Goal: Task Accomplishment & Management: Manage account settings

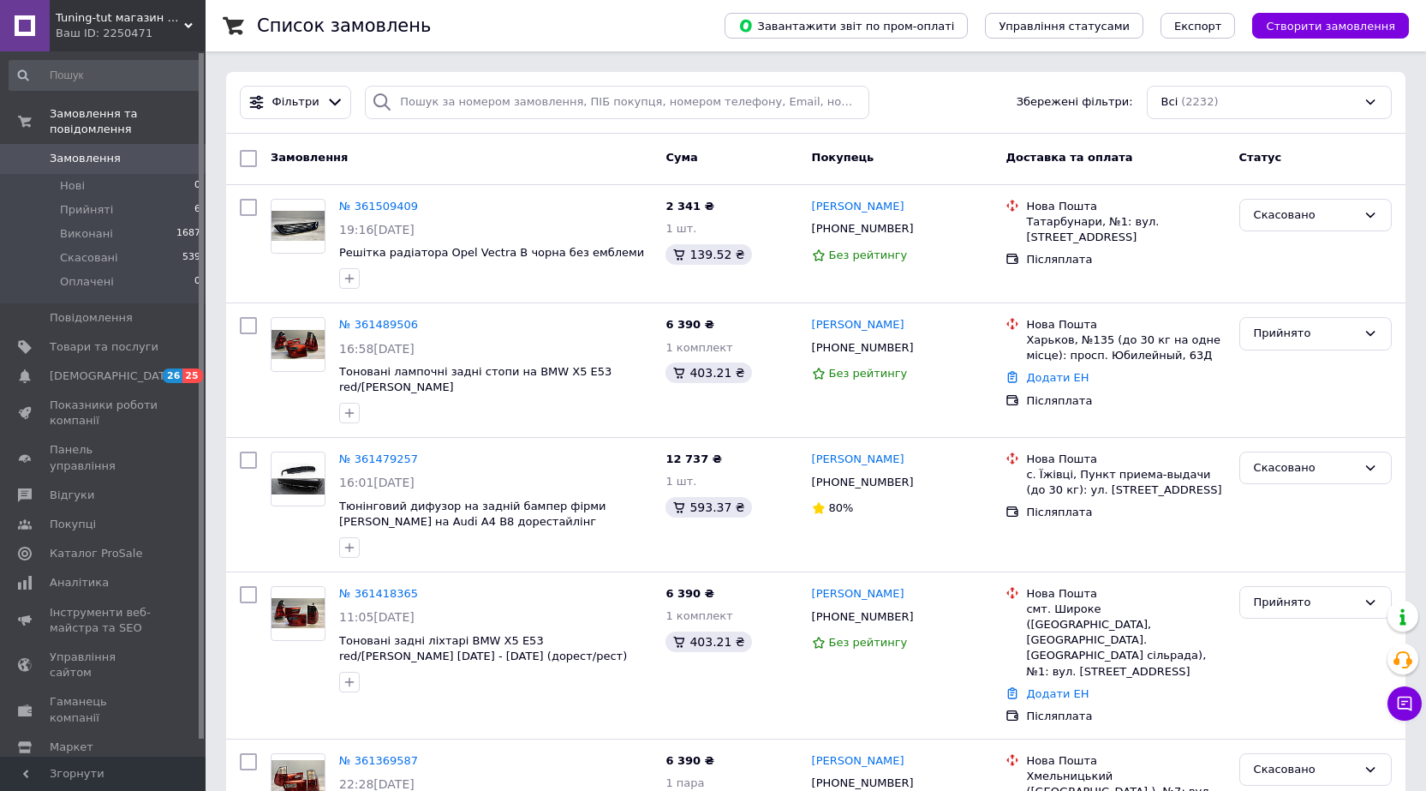
click at [68, 151] on span "Замовлення" at bounding box center [85, 158] width 71 height 15
click at [90, 339] on span "Товари та послуги" at bounding box center [104, 346] width 109 height 15
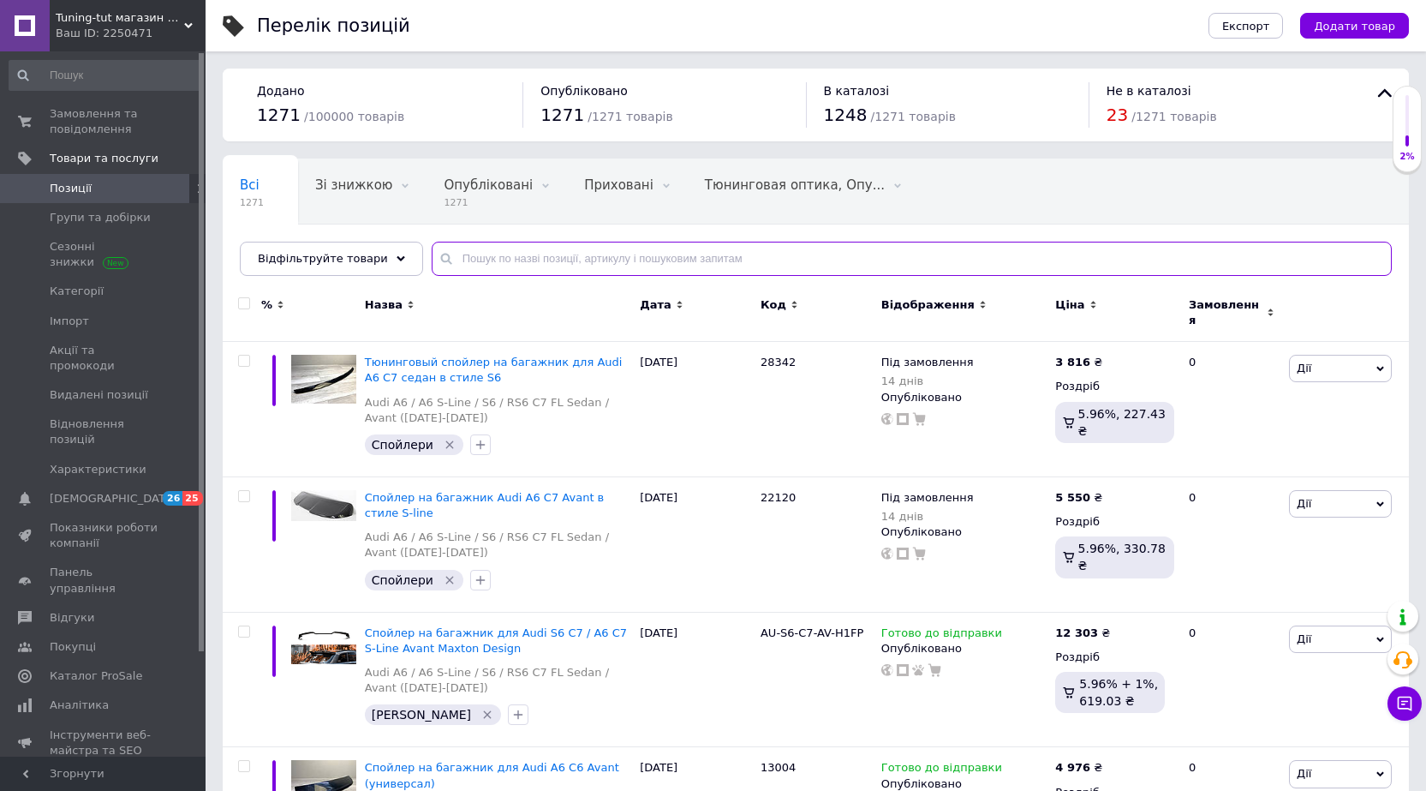
click at [503, 258] on input "text" at bounding box center [912, 259] width 960 height 34
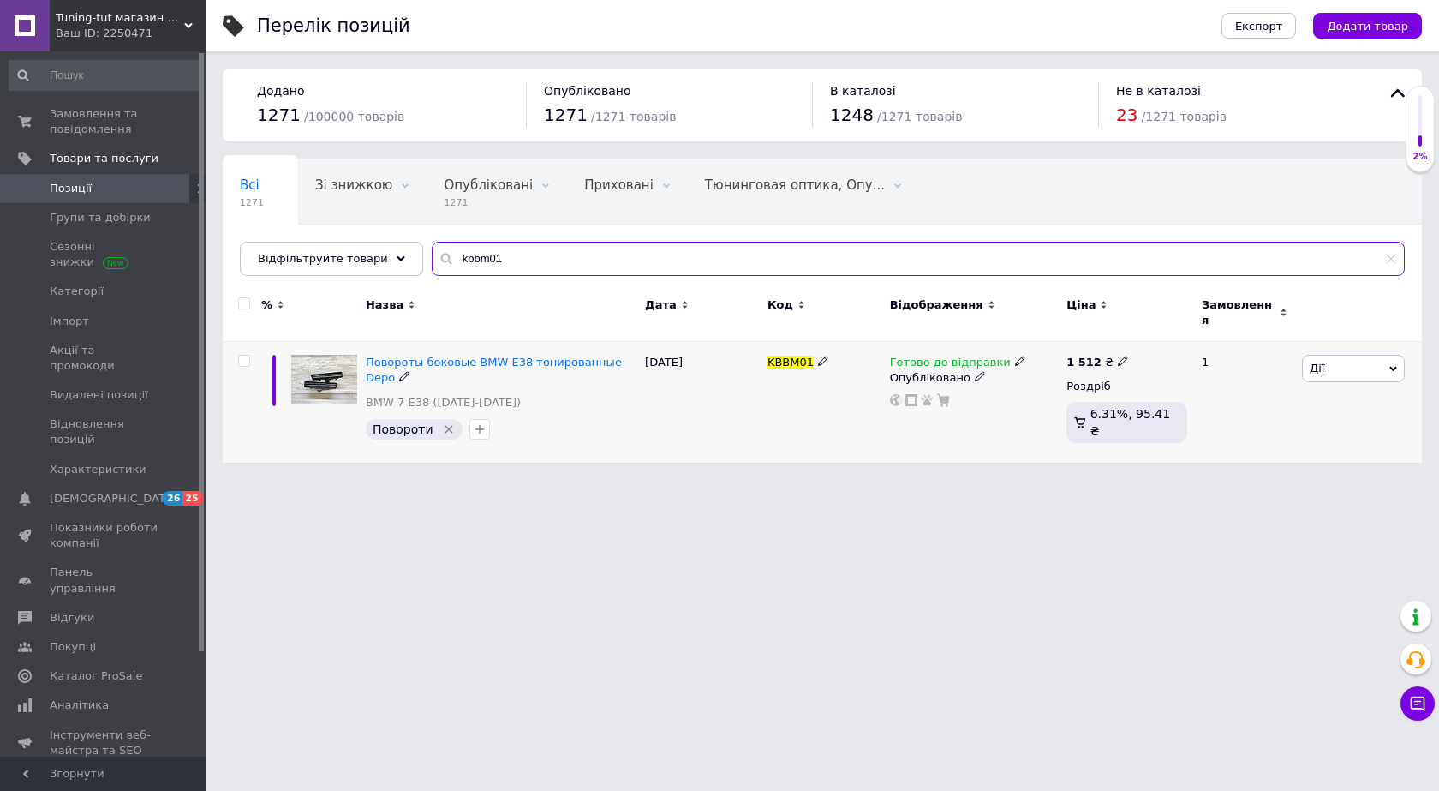
type input "kbbm01"
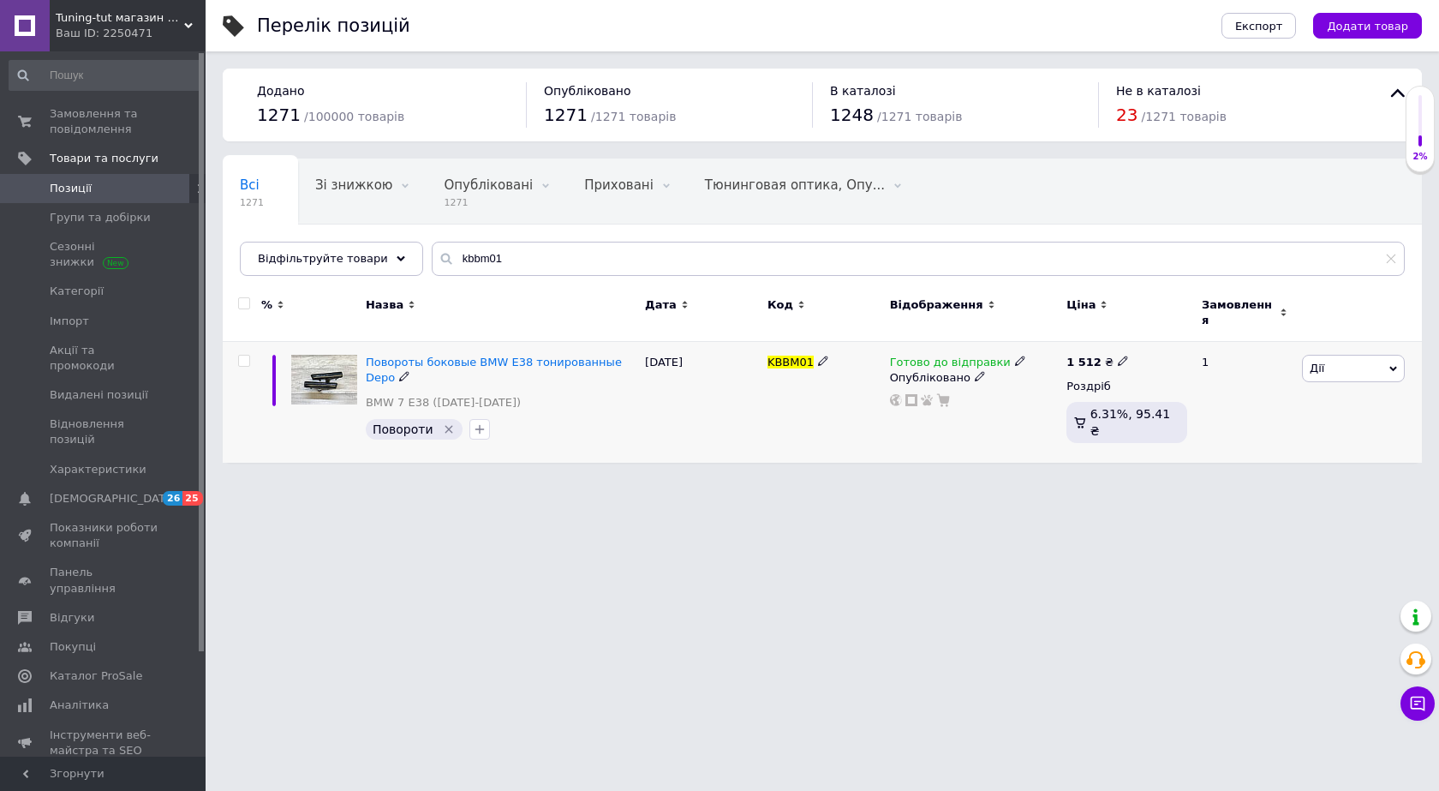
click at [953, 355] on span "Готово до відправки" at bounding box center [950, 364] width 121 height 18
click at [1071, 427] on li "Під замовлення" at bounding box center [1108, 439] width 163 height 24
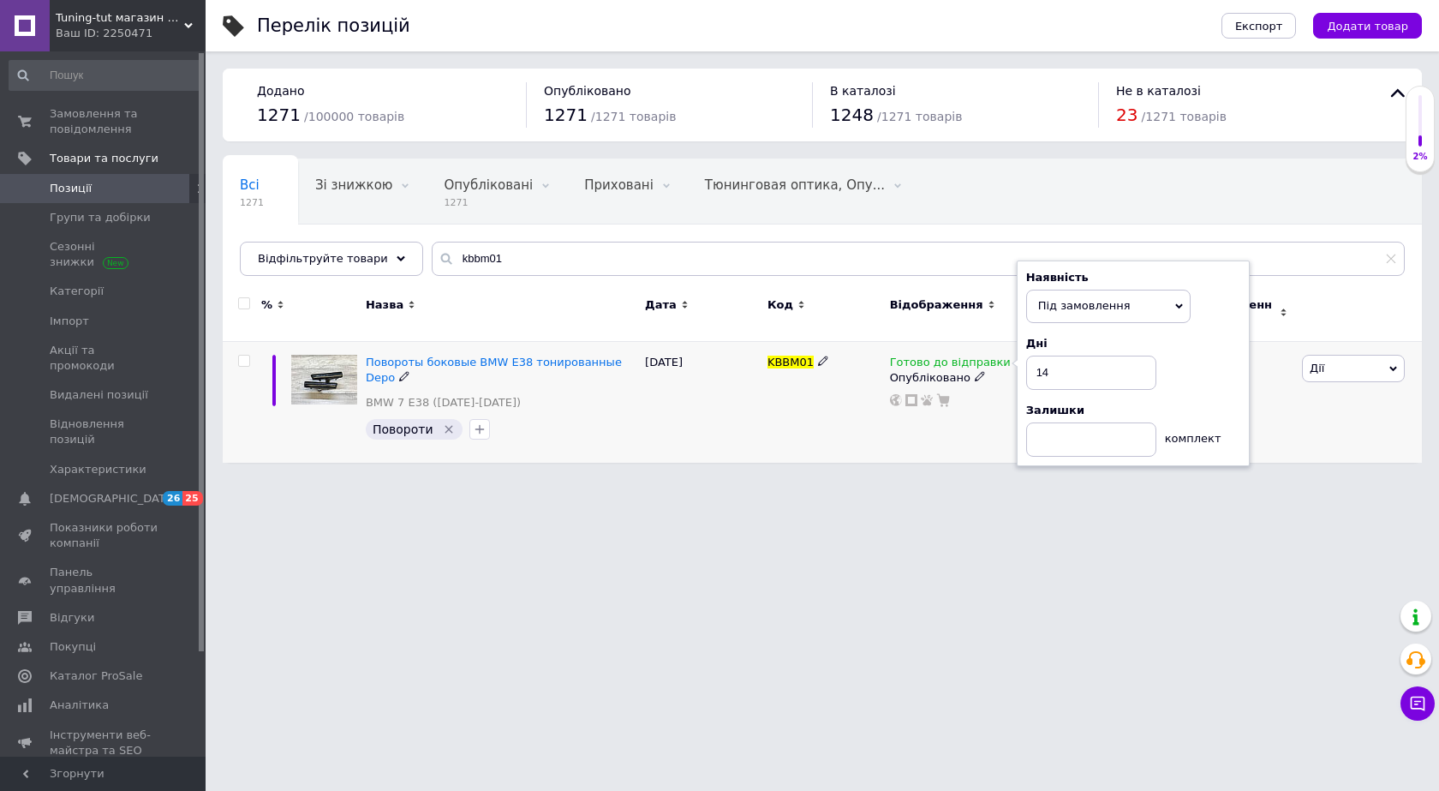
click at [715, 413] on div "[DATE]" at bounding box center [702, 402] width 122 height 121
